Goal: Information Seeking & Learning: Learn about a topic

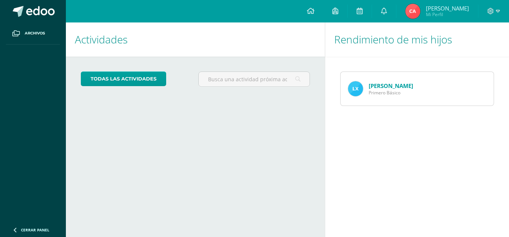
click at [353, 92] on img at bounding box center [355, 88] width 15 height 15
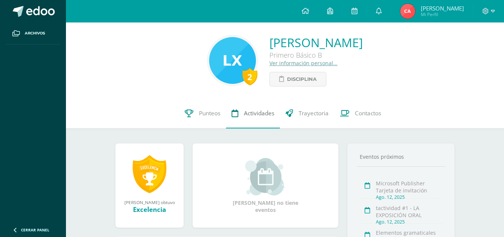
click at [258, 119] on link "Actividades" at bounding box center [253, 114] width 54 height 30
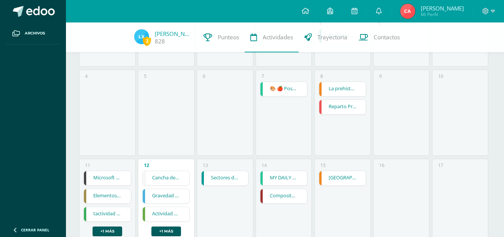
scroll to position [187, 0]
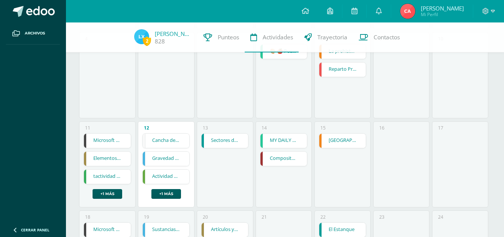
click at [175, 137] on link "Cancha de Balonmano y Contenido" at bounding box center [166, 141] width 46 height 14
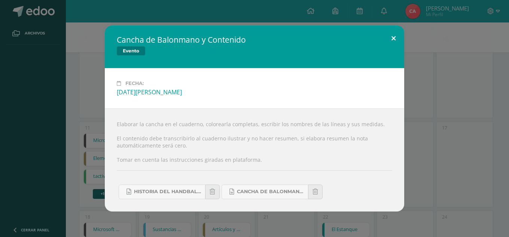
click at [391, 37] on button at bounding box center [393, 37] width 21 height 25
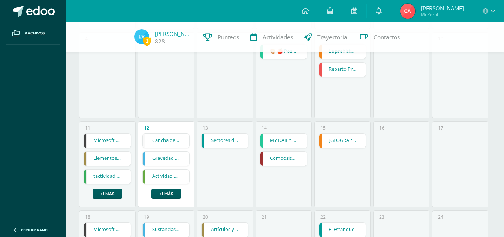
click at [151, 158] on link "Gravedad y Magnetismo" at bounding box center [166, 159] width 46 height 14
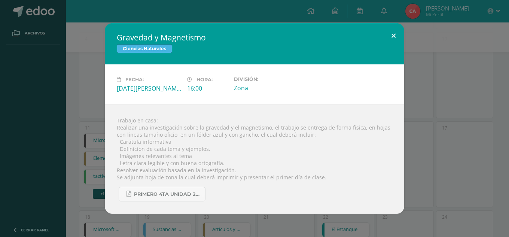
click at [391, 44] on button at bounding box center [393, 35] width 21 height 25
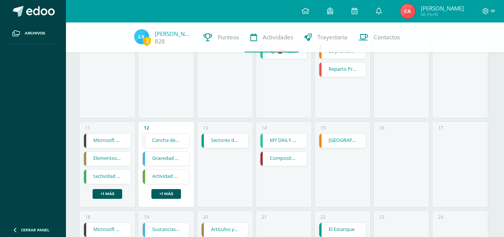
click at [161, 167] on div "Cancha de Balonmano y Contenido Cancha de Balonmano y Contenido Evento Fecha: M…" at bounding box center [165, 166] width 47 height 66
click at [165, 172] on link "Actividad Uno" at bounding box center [166, 177] width 46 height 14
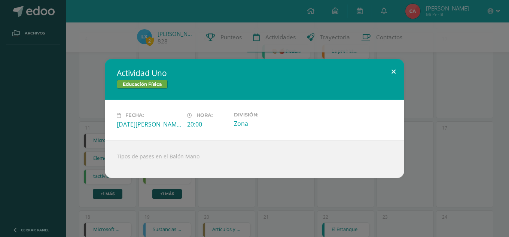
click at [400, 68] on button at bounding box center [393, 71] width 21 height 25
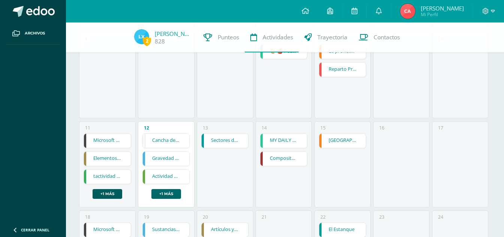
click at [169, 194] on link "+1 más" at bounding box center [166, 194] width 30 height 10
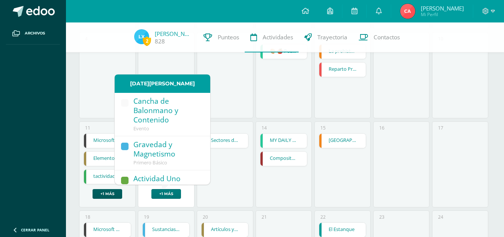
scroll to position [34, 0]
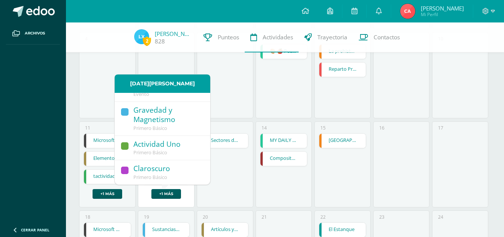
click at [146, 172] on div "Claroscuro" at bounding box center [167, 169] width 69 height 10
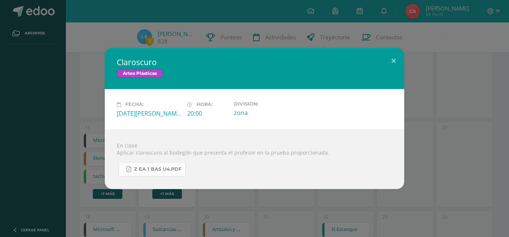
click at [149, 173] on link "Z eA 1 Bas U4.pdf" at bounding box center [152, 169] width 67 height 15
click at [396, 58] on button at bounding box center [393, 60] width 21 height 25
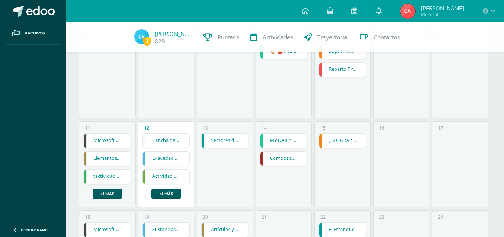
click at [174, 134] on link "Cancha de Balonmano y Contenido" at bounding box center [166, 141] width 46 height 14
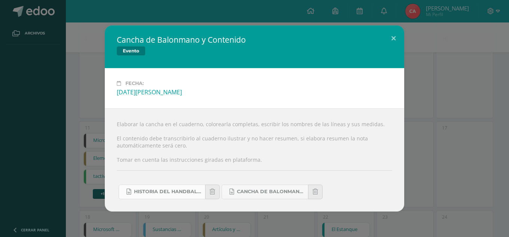
click at [164, 193] on span "Historia del handball.docx" at bounding box center [167, 192] width 67 height 6
click at [284, 188] on link "Cancha de Balonmano.docx" at bounding box center [265, 192] width 87 height 15
click at [391, 40] on button at bounding box center [393, 37] width 21 height 25
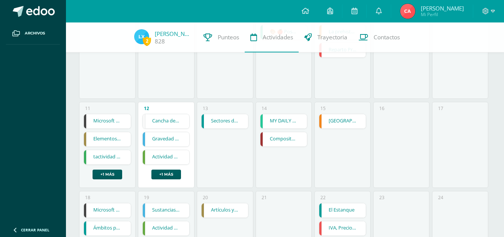
scroll to position [225, 0]
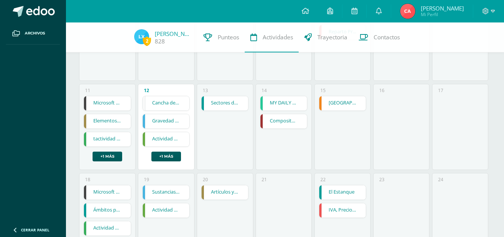
click at [213, 103] on link "Sectores de la producción" at bounding box center [225, 103] width 46 height 14
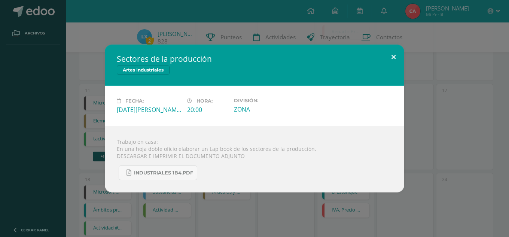
click at [397, 57] on button at bounding box center [393, 57] width 21 height 25
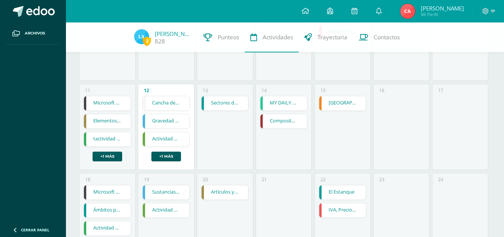
click at [285, 102] on link "MY DAILY ROUTINE" at bounding box center [283, 103] width 46 height 14
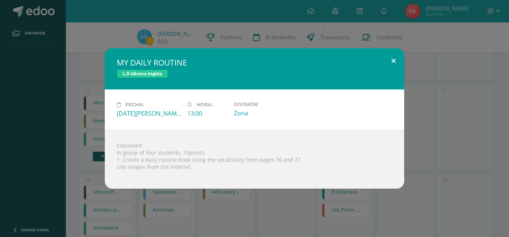
click at [389, 57] on button at bounding box center [393, 60] width 21 height 25
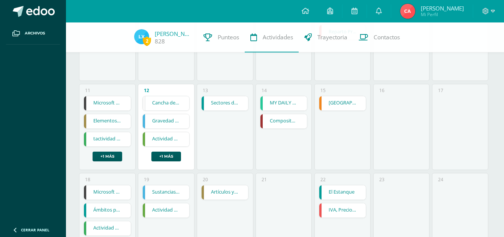
click at [270, 113] on div "MY DAILY ROUTINE MY DAILY ROUTINE L.3 Idioma Inglés Fecha: Jueves 14 de Agosto …" at bounding box center [283, 112] width 47 height 33
click at [270, 122] on link "Compositores musicales" at bounding box center [283, 121] width 46 height 14
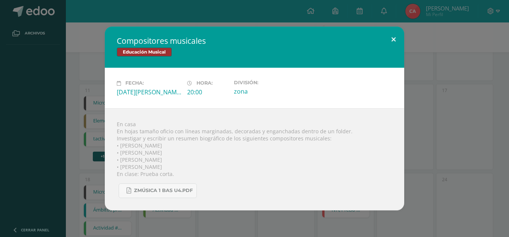
click at [394, 39] on button at bounding box center [393, 39] width 21 height 25
